Goal: Task Accomplishment & Management: Complete application form

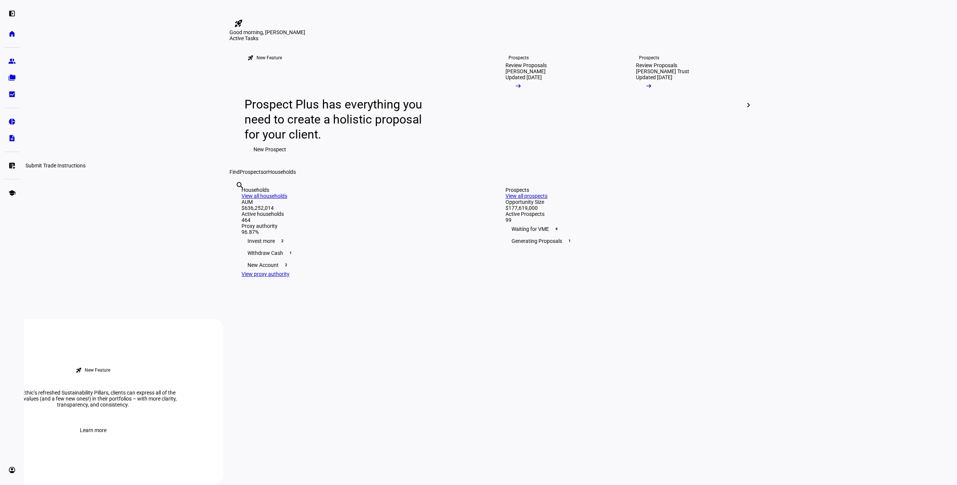
click at [11, 168] on eth-mat-symbol "list_alt_add" at bounding box center [12, 166] width 8 height 8
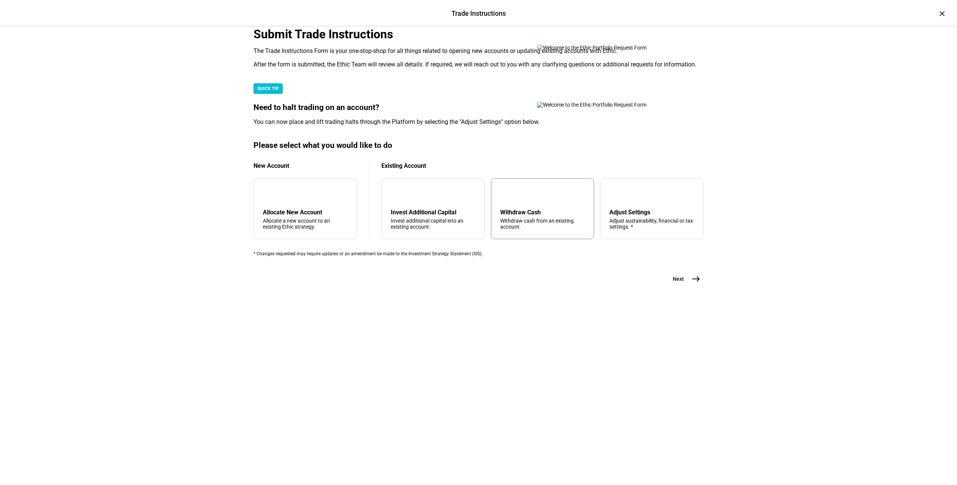
click at [533, 239] on div "arrow_upward Withdraw Cash Withdraw cash from an existing account." at bounding box center [543, 208] width 104 height 61
click at [693, 283] on mat-icon "east" at bounding box center [696, 278] width 9 height 9
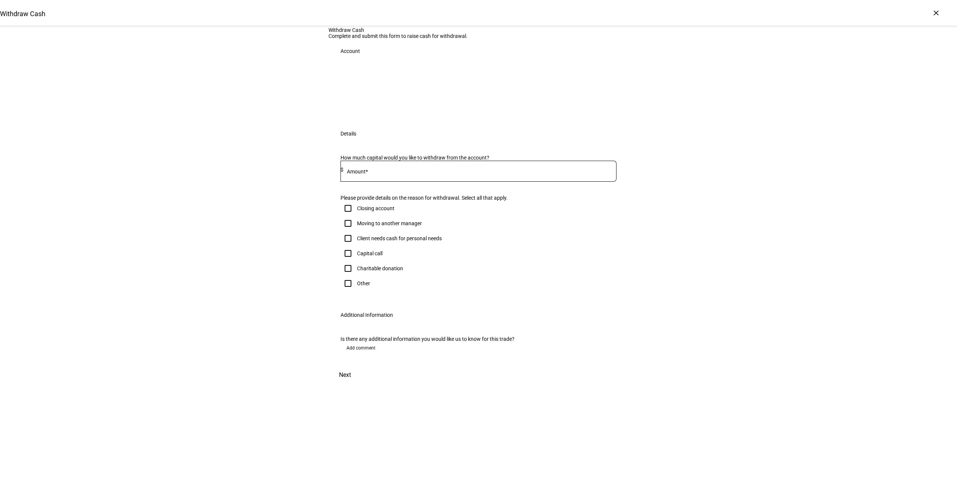
click at [820, 199] on div "Withdraw Cash Complete and submit this form to raise cash for withdrawal. Accou…" at bounding box center [478, 205] width 957 height 357
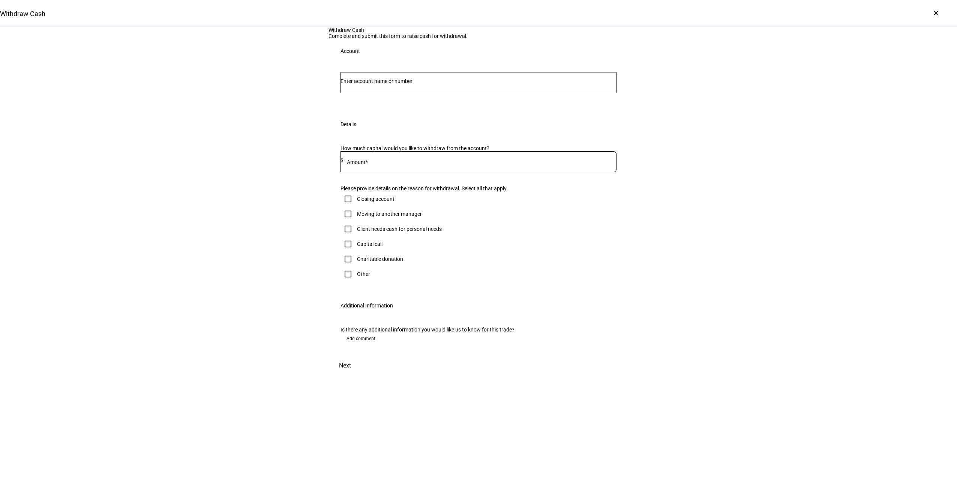
click at [464, 84] on input "Number" at bounding box center [479, 81] width 276 height 6
type input "conl"
click at [426, 206] on span "Trust 7162" at bounding box center [388, 203] width 76 height 7
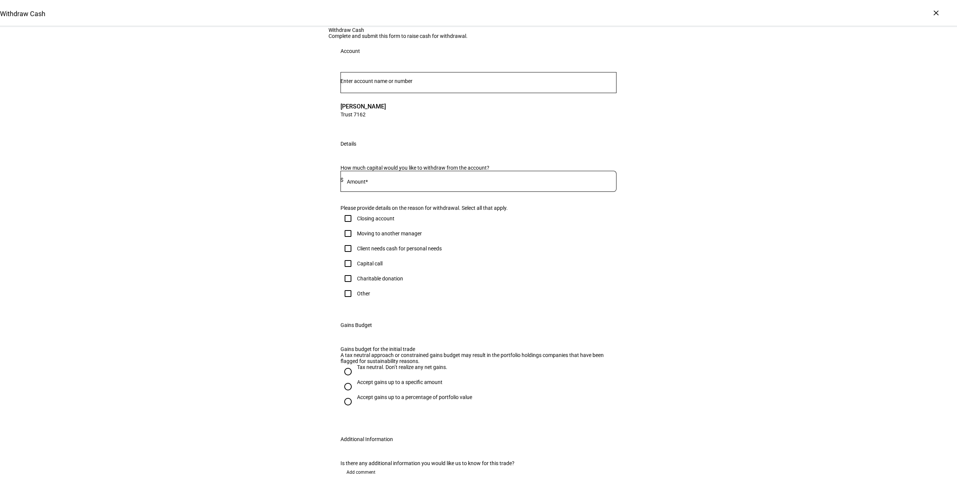
click at [428, 192] on div at bounding box center [480, 181] width 273 height 21
click at [429, 183] on input at bounding box center [480, 180] width 273 height 6
type input "35,000"
click at [348, 256] on input "Client needs cash for personal needs" at bounding box center [348, 248] width 15 height 15
checkbox input "true"
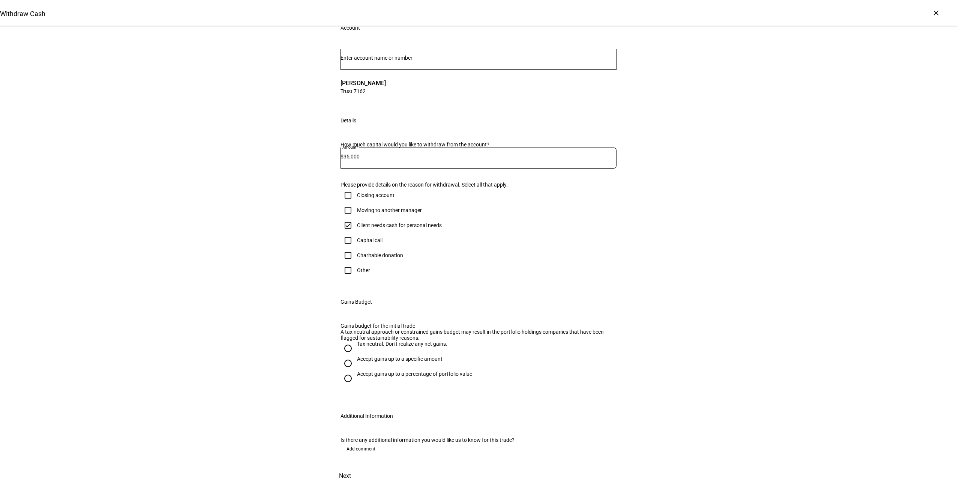
scroll to position [113, 0]
click at [364, 362] on div "Accept gains up to a specific amount" at bounding box center [400, 359] width 86 height 6
click at [356, 371] on input "Accept gains up to a specific amount" at bounding box center [348, 363] width 15 height 15
radio input "true"
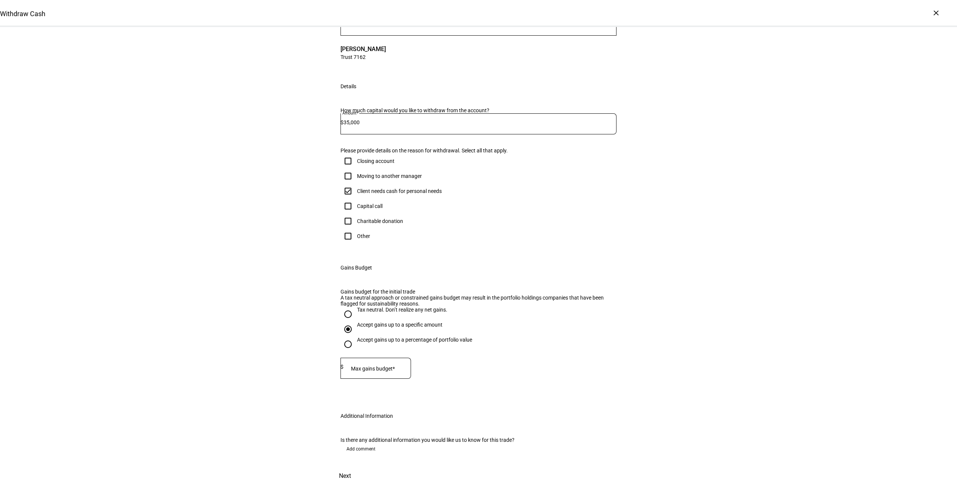
click at [371, 378] on div at bounding box center [378, 367] width 68 height 21
type input "26,000"
click at [362, 467] on span at bounding box center [345, 476] width 33 height 18
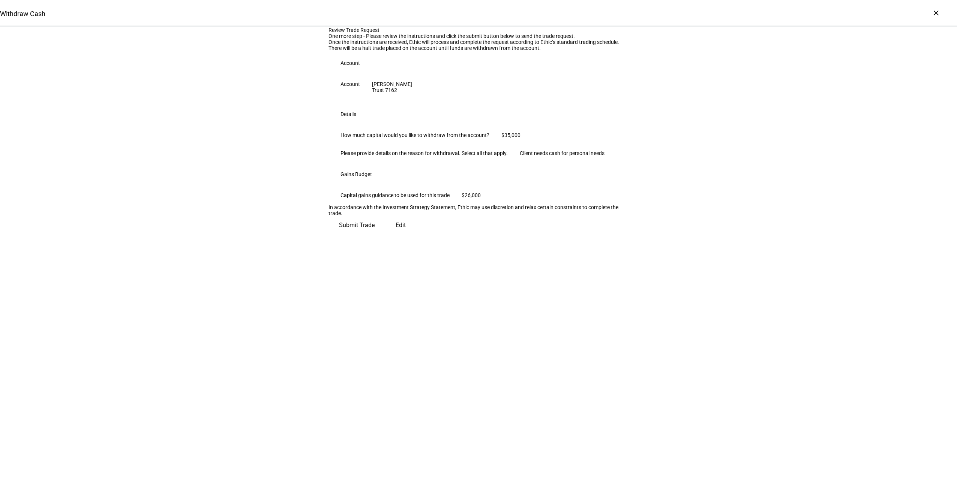
scroll to position [0, 0]
click at [375, 231] on span "Submit Trade" at bounding box center [357, 222] width 36 height 18
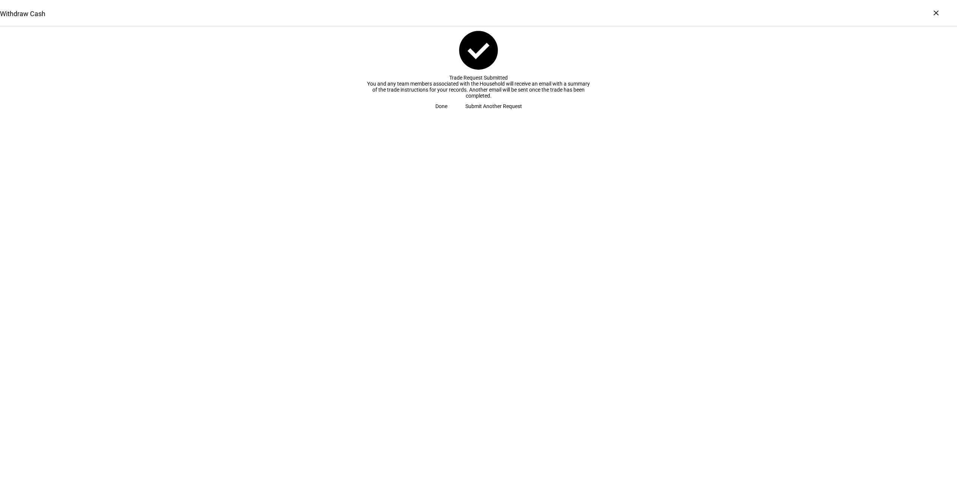
click at [447, 114] on span "Done" at bounding box center [441, 106] width 12 height 15
